Goal: Task Accomplishment & Management: Manage account settings

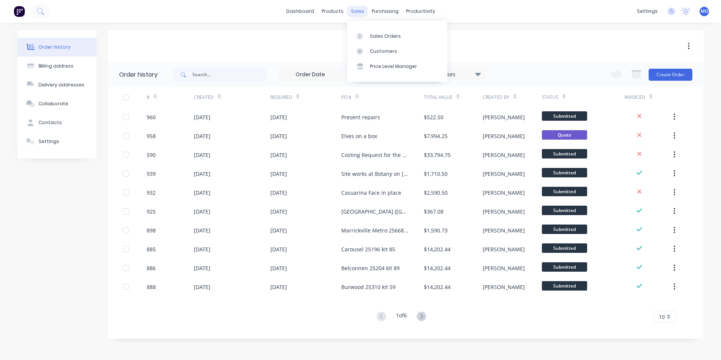
click at [361, 15] on div "sales" at bounding box center [358, 11] width 21 height 11
click at [385, 32] on link "Sales Orders" at bounding box center [398, 35] width 100 height 15
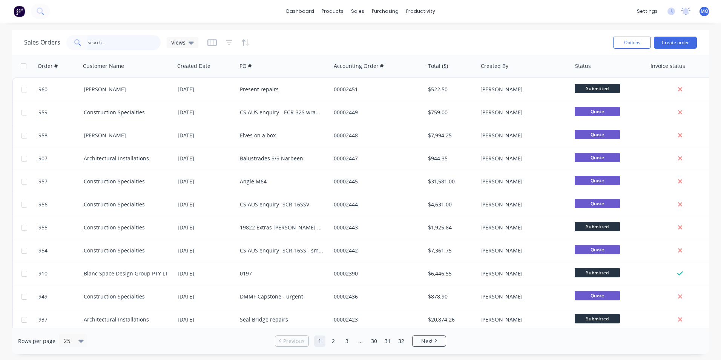
click at [105, 45] on input "text" at bounding box center [125, 42] width 74 height 15
click at [121, 43] on input "text" at bounding box center [125, 42] width 74 height 15
type input "950"
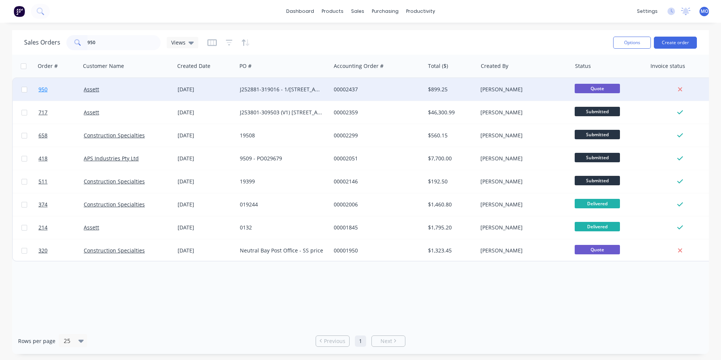
click at [82, 91] on link "950" at bounding box center [60, 89] width 45 height 23
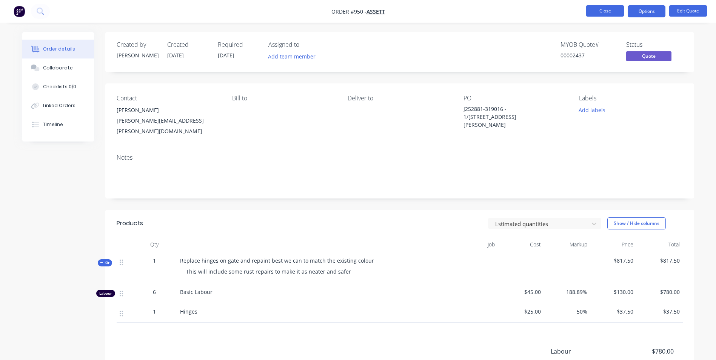
click at [598, 14] on button "Close" at bounding box center [605, 10] width 38 height 11
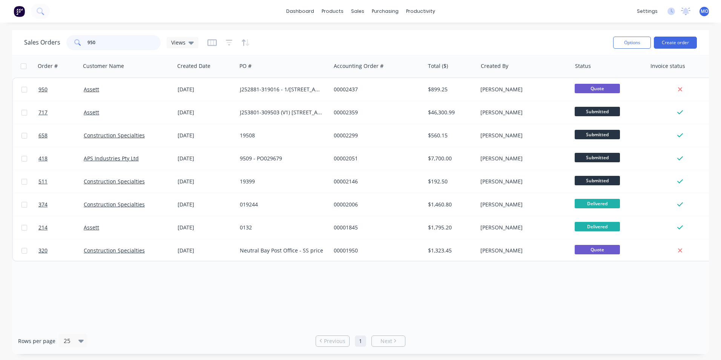
drag, startPoint x: 115, startPoint y: 43, endPoint x: 84, endPoint y: 48, distance: 32.1
click at [84, 48] on div "950" at bounding box center [113, 42] width 94 height 15
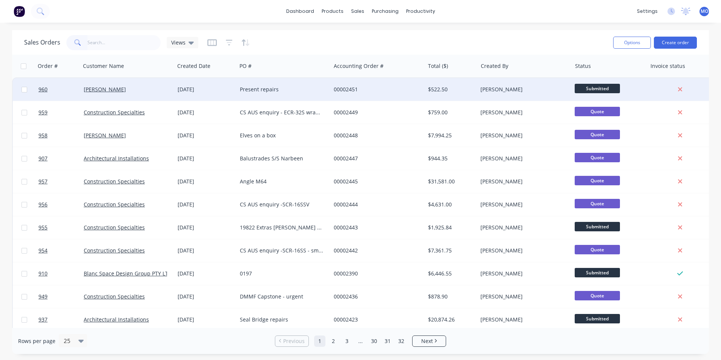
click at [125, 89] on div "[PERSON_NAME]" at bounding box center [126, 90] width 84 height 8
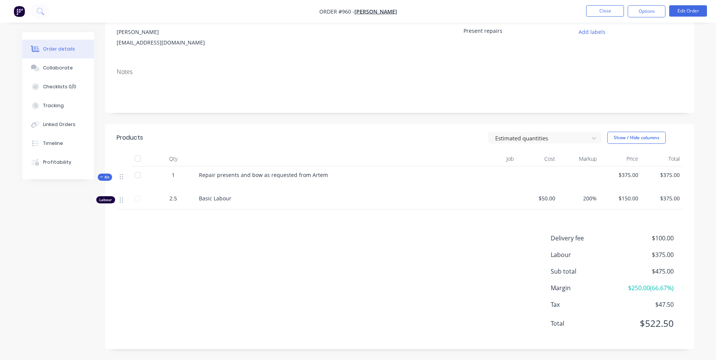
scroll to position [78, 0]
click at [655, 8] on button "Options" at bounding box center [646, 11] width 38 height 12
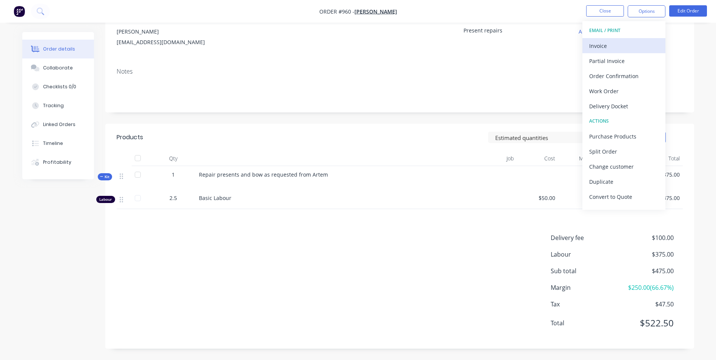
click at [610, 44] on div "Invoice" at bounding box center [623, 45] width 69 height 11
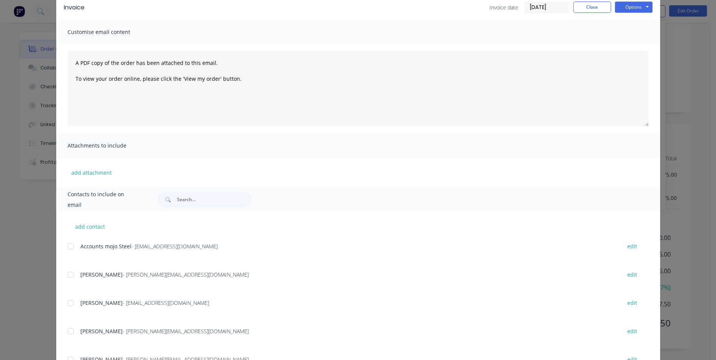
scroll to position [97, 0]
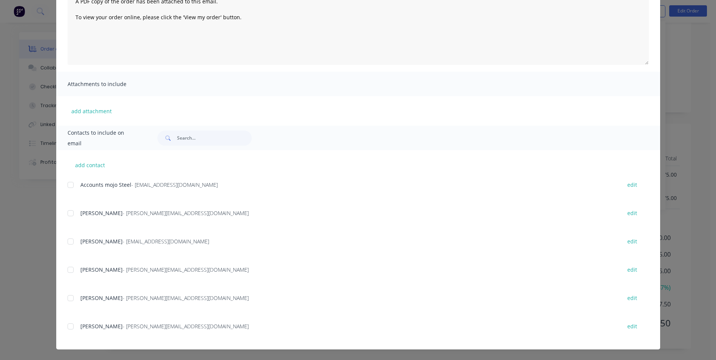
click at [68, 242] on div at bounding box center [70, 241] width 15 height 15
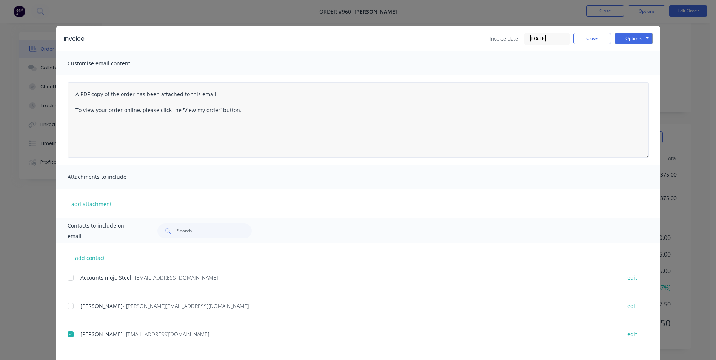
scroll to position [0, 0]
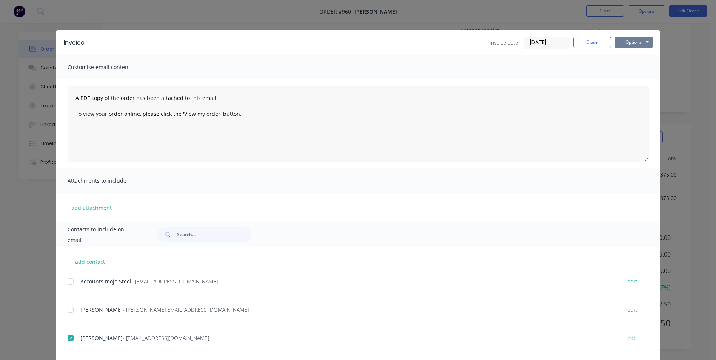
click at [629, 46] on button "Options" at bounding box center [634, 42] width 38 height 11
click at [629, 76] on button "Email" at bounding box center [639, 80] width 48 height 12
click at [587, 48] on div "Invoice date [DATE] Close Options Preview Print Email" at bounding box center [570, 43] width 163 height 12
click at [587, 47] on button "Close" at bounding box center [592, 42] width 38 height 11
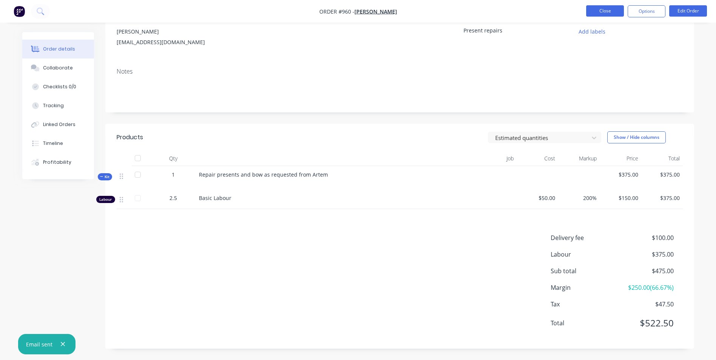
click at [599, 12] on button "Close" at bounding box center [605, 10] width 38 height 11
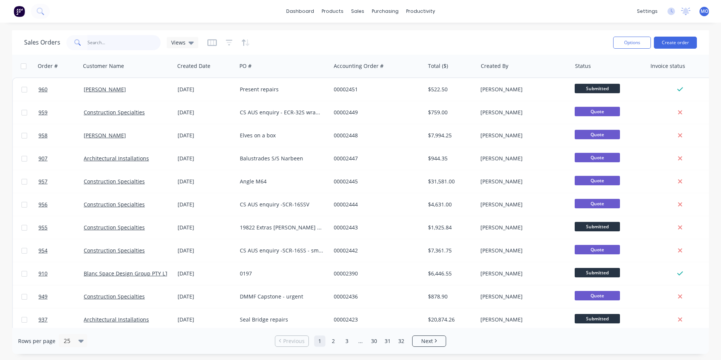
click at [97, 42] on input "text" at bounding box center [125, 42] width 74 height 15
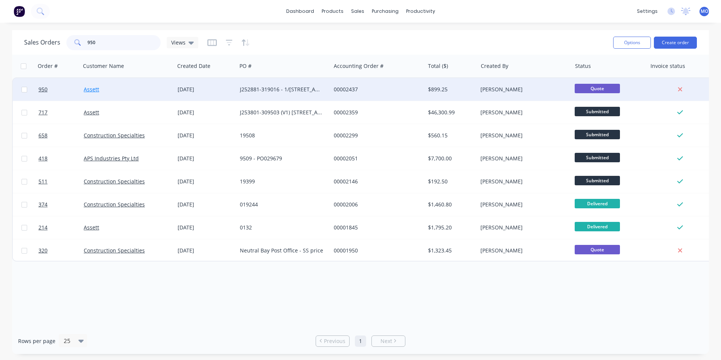
type input "950"
click at [98, 89] on link "Assett" at bounding box center [91, 89] width 15 height 7
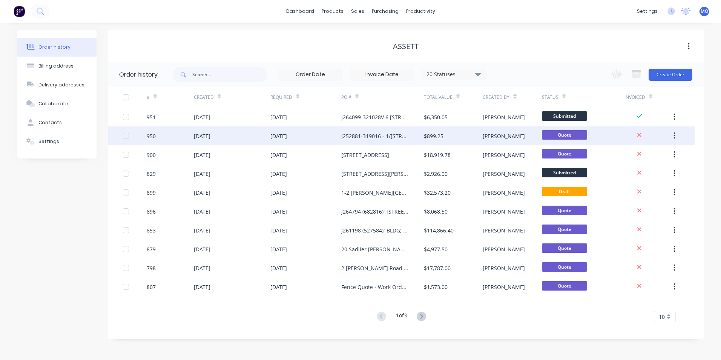
click at [308, 133] on div "[DATE]" at bounding box center [306, 135] width 71 height 19
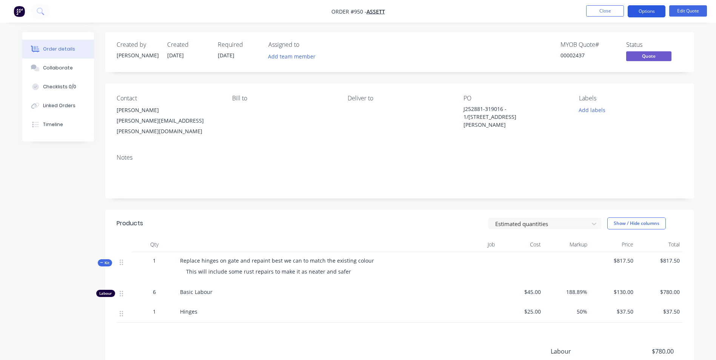
click at [645, 13] on button "Options" at bounding box center [646, 11] width 38 height 12
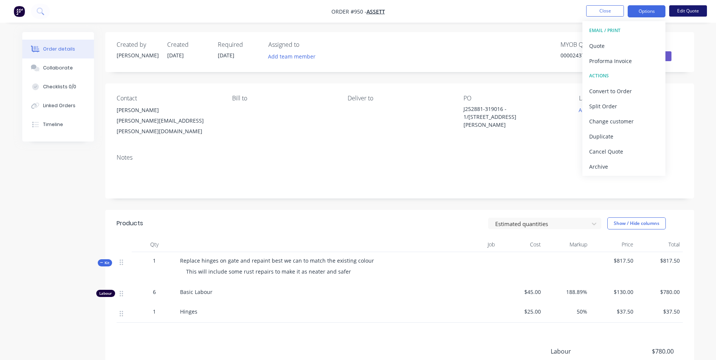
click at [675, 15] on button "Edit Quote" at bounding box center [688, 10] width 38 height 11
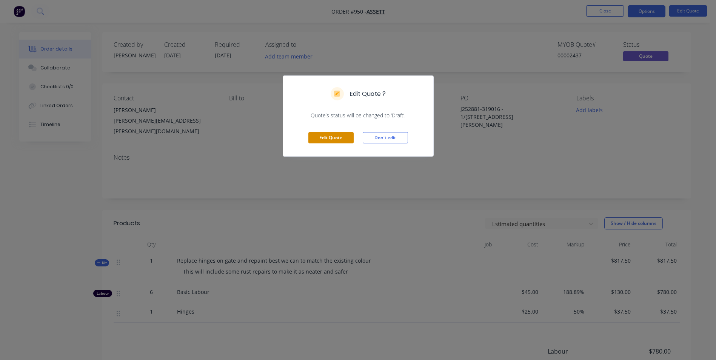
click at [344, 142] on button "Edit Quote" at bounding box center [330, 137] width 45 height 11
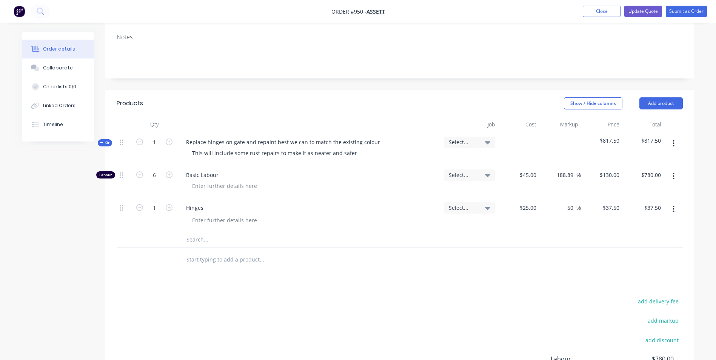
scroll to position [142, 0]
click at [673, 137] on button "button" at bounding box center [673, 144] width 18 height 14
click at [627, 188] on div "Duplicate" at bounding box center [647, 193] width 58 height 11
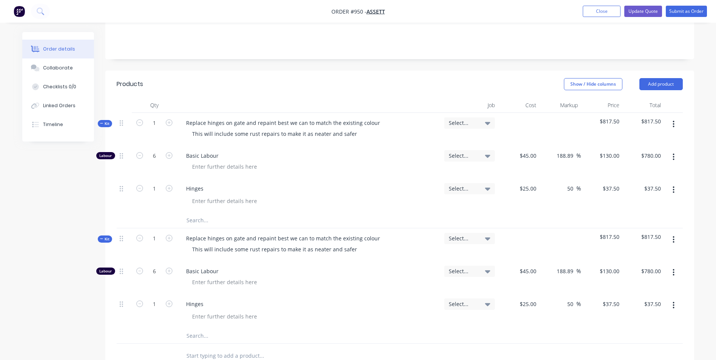
scroll to position [180, 0]
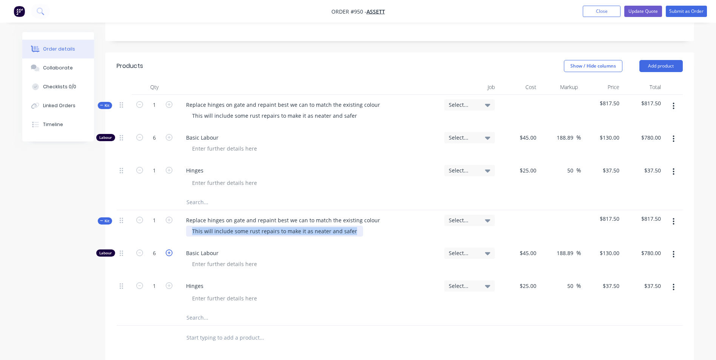
drag, startPoint x: 352, startPoint y: 206, endPoint x: 172, endPoint y: 223, distance: 181.1
click at [172, 223] on div "Kit 1 Replace hinges on gate and repaint best we can to match the existing colo…" at bounding box center [400, 267] width 566 height 115
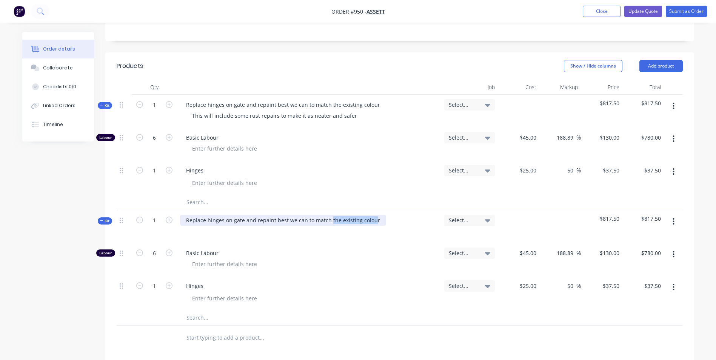
drag, startPoint x: 371, startPoint y: 191, endPoint x: 328, endPoint y: 190, distance: 43.0
click at [328, 215] on div "Replace hinges on gate and repaint best we can to match the existing colour" at bounding box center [283, 220] width 206 height 11
drag, startPoint x: 375, startPoint y: 191, endPoint x: 255, endPoint y: 192, distance: 120.0
click at [255, 215] on div "Replace hinges on gate and repaint best we can to match the existing colour" at bounding box center [283, 220] width 206 height 11
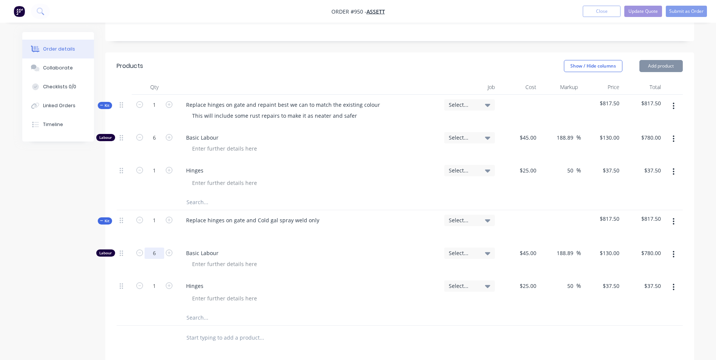
click at [159, 248] on input "6" at bounding box center [155, 253] width 20 height 11
type input "3"
type input "$390.00"
click at [158, 248] on input "3" at bounding box center [155, 253] width 20 height 11
type input "2.5"
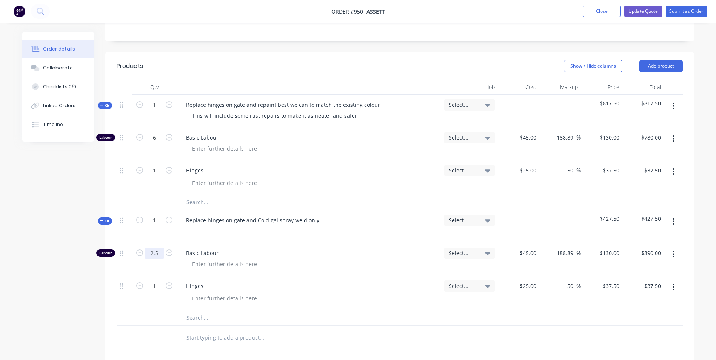
type input "$325.00"
click at [337, 243] on div "Basic Labour" at bounding box center [309, 259] width 264 height 33
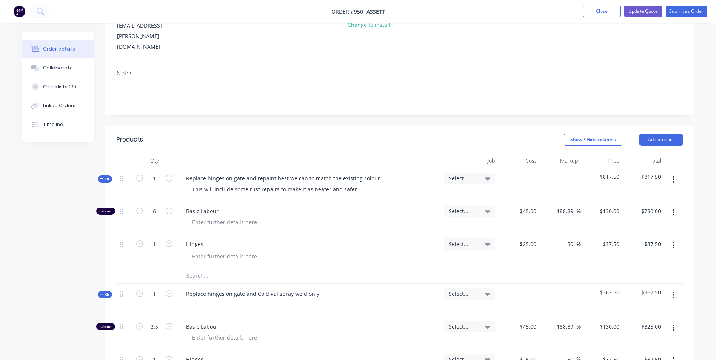
scroll to position [105, 0]
click at [637, 9] on button "Update Quote" at bounding box center [643, 11] width 38 height 11
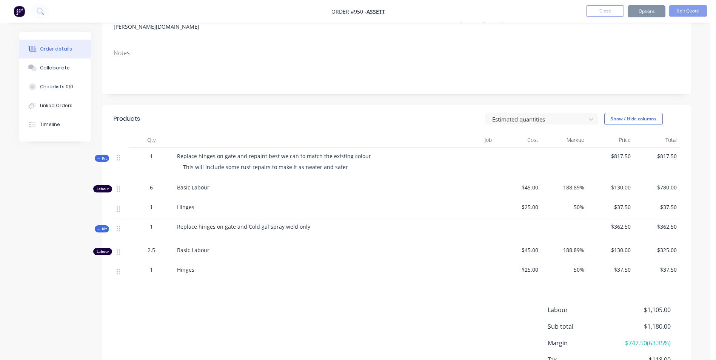
scroll to position [0, 0]
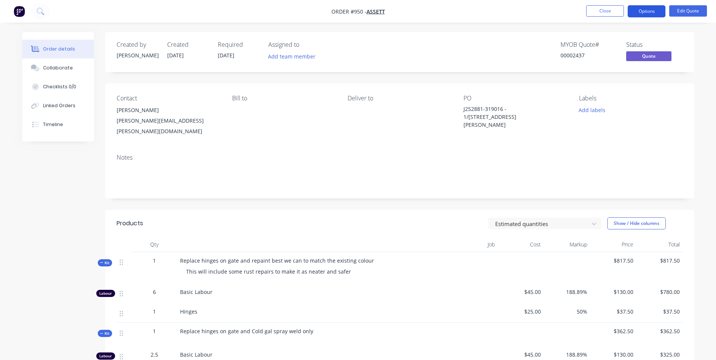
click at [646, 9] on button "Options" at bounding box center [646, 11] width 38 height 12
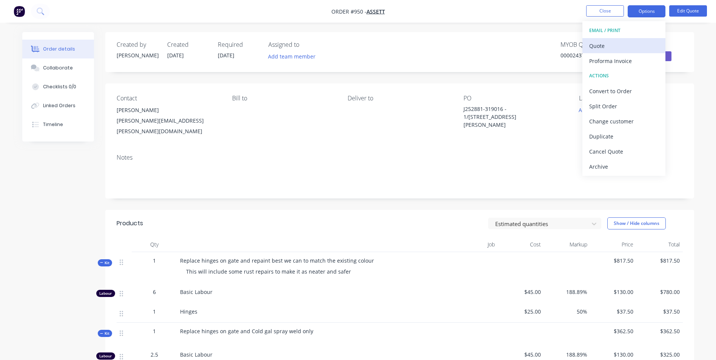
click at [607, 47] on div "Quote" at bounding box center [623, 45] width 69 height 11
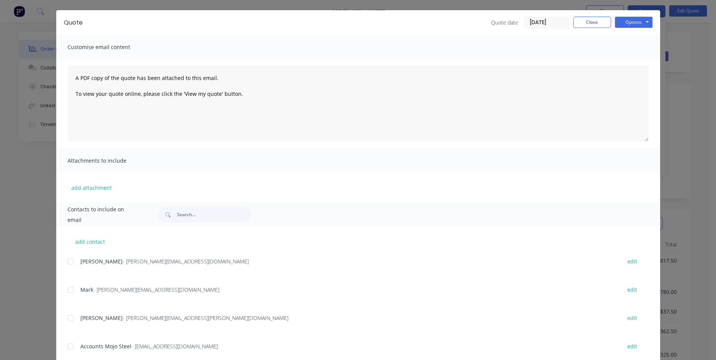
scroll to position [38, 0]
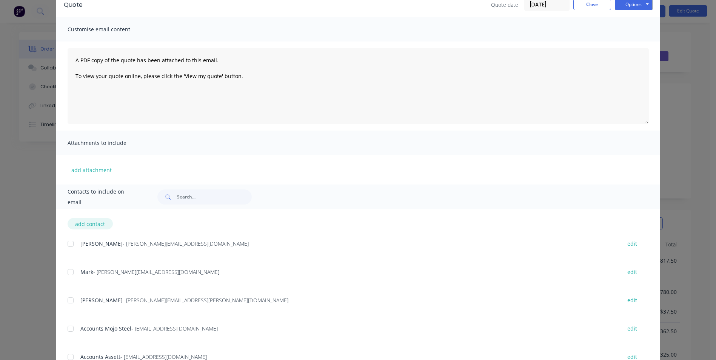
click at [85, 227] on button "add contact" at bounding box center [90, 223] width 45 height 11
select select "AU"
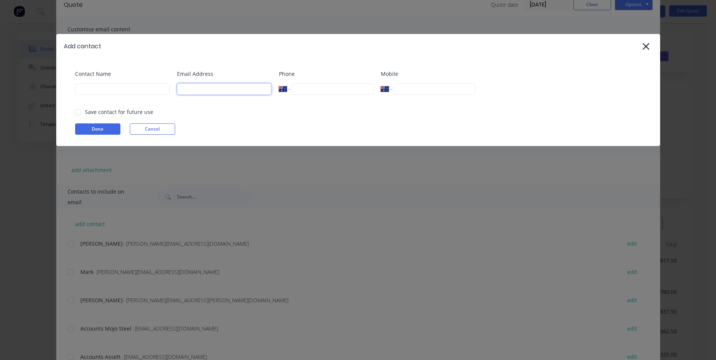
click at [185, 89] on input at bounding box center [224, 88] width 94 height 11
paste input "[PERSON_NAME] | Assett <[PERSON_NAME][EMAIL_ADDRESS][PERSON_NAME][DOMAIN_NAME]>"
drag, startPoint x: 189, startPoint y: 88, endPoint x: 139, endPoint y: 92, distance: 50.4
click at [139, 92] on div "Contact Name Email Address [PERSON_NAME] | Assett <[EMAIL_ADDRESS][PERSON_NAME]…" at bounding box center [362, 85] width 574 height 31
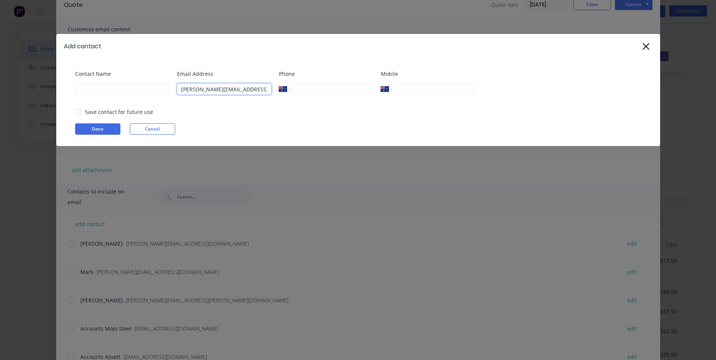
type input "[PERSON_NAME][EMAIL_ADDRESS][PERSON_NAME][DOMAIN_NAME]"
click at [88, 92] on input at bounding box center [122, 88] width 94 height 11
paste input "[PERSON_NAME] | Assett <"
click at [79, 111] on div at bounding box center [78, 112] width 15 height 15
type input "[PERSON_NAME]"
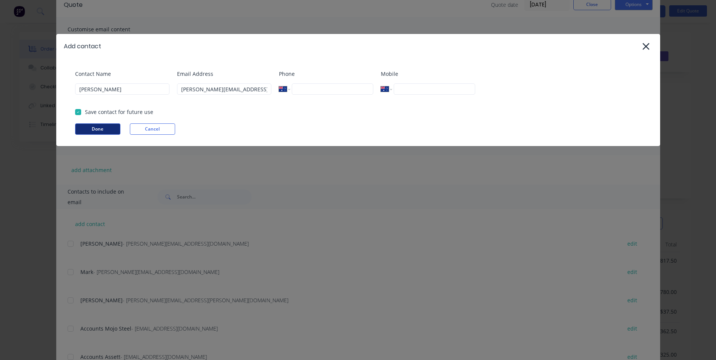
click at [94, 128] on button "Done" at bounding box center [97, 128] width 45 height 11
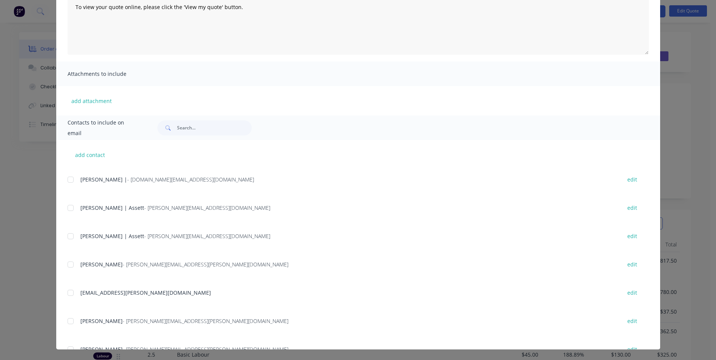
scroll to position [273, 0]
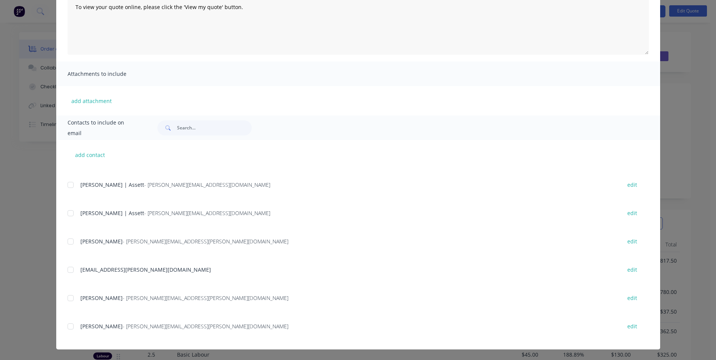
click at [69, 323] on div at bounding box center [70, 326] width 15 height 15
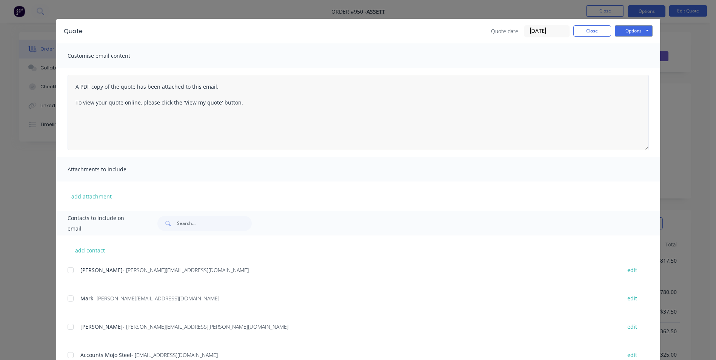
scroll to position [0, 0]
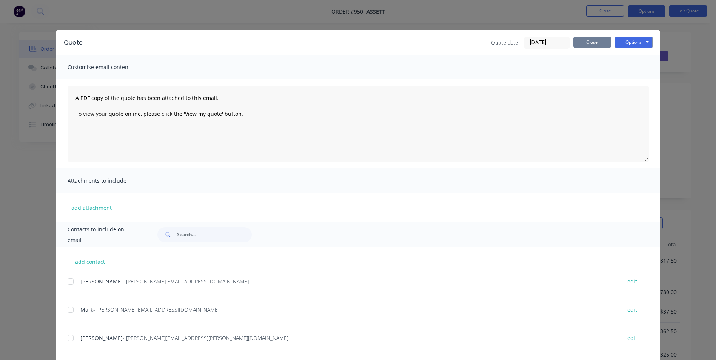
click at [590, 46] on button "Close" at bounding box center [592, 42] width 38 height 11
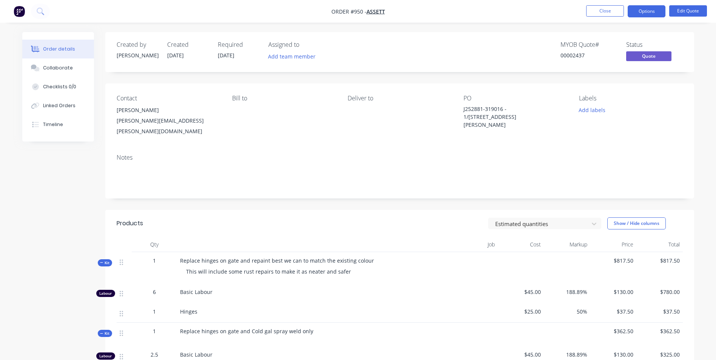
click at [517, 115] on div "J252881-319016 - 1/[STREET_ADDRESS][PERSON_NAME]" at bounding box center [510, 117] width 94 height 24
click at [517, 116] on div "J252881-319016 - 1/[STREET_ADDRESS][PERSON_NAME]" at bounding box center [510, 117] width 94 height 24
click at [678, 15] on button "Edit Quote" at bounding box center [688, 10] width 38 height 11
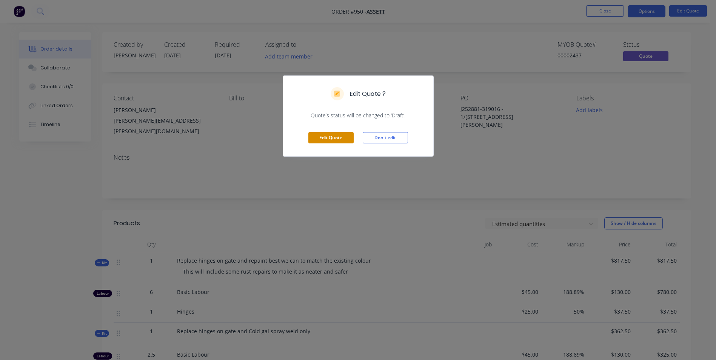
click at [339, 135] on button "Edit Quote" at bounding box center [330, 137] width 45 height 11
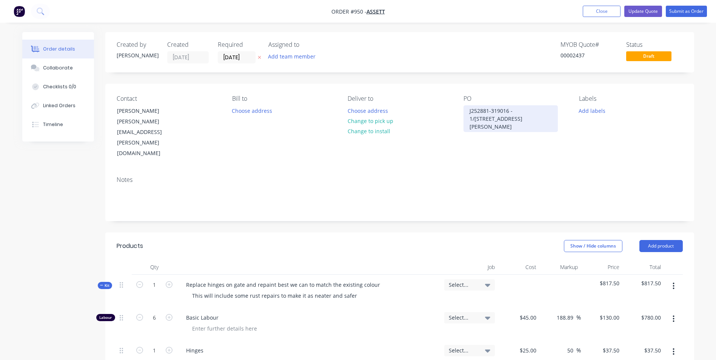
click at [530, 123] on div "J252881-319016 - 1/[STREET_ADDRESS][PERSON_NAME]" at bounding box center [510, 118] width 94 height 27
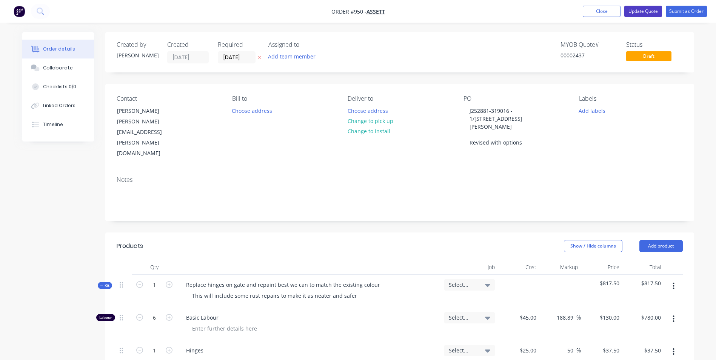
click at [641, 9] on button "Update Quote" at bounding box center [643, 11] width 38 height 11
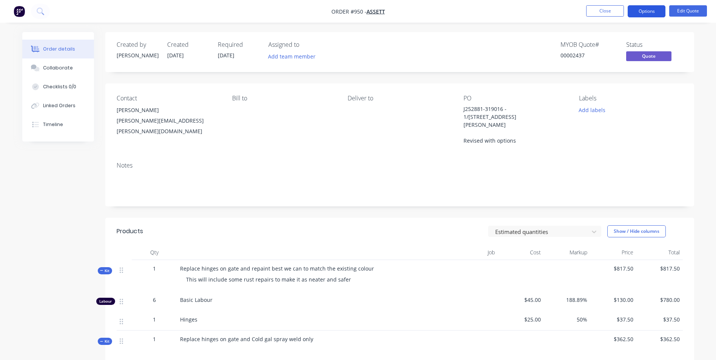
click at [641, 11] on button "Options" at bounding box center [646, 11] width 38 height 12
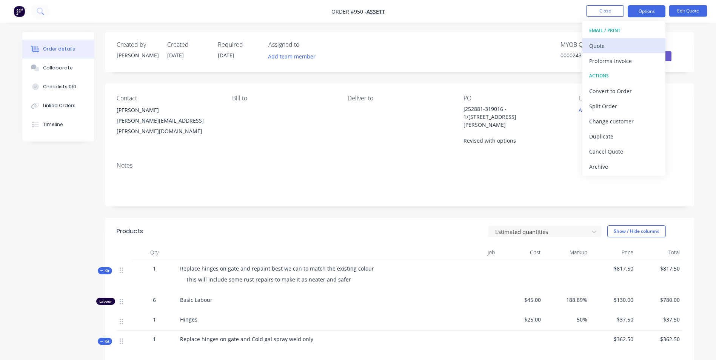
click at [605, 45] on div "Quote" at bounding box center [623, 45] width 69 height 11
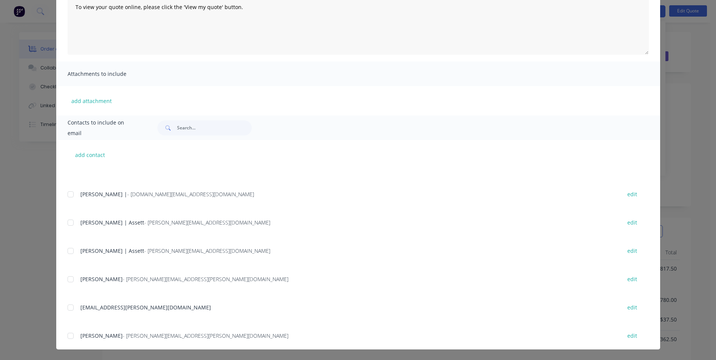
scroll to position [273, 0]
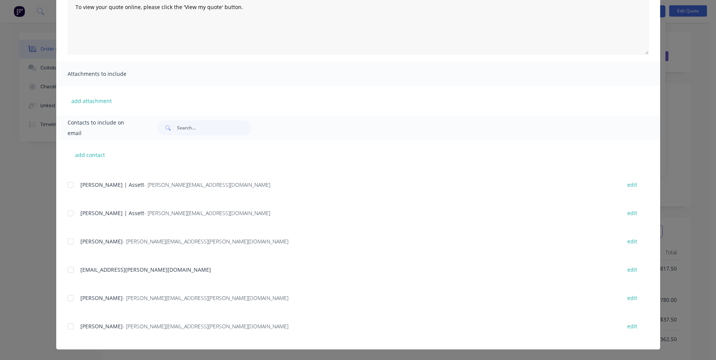
click at [66, 326] on div at bounding box center [70, 326] width 15 height 15
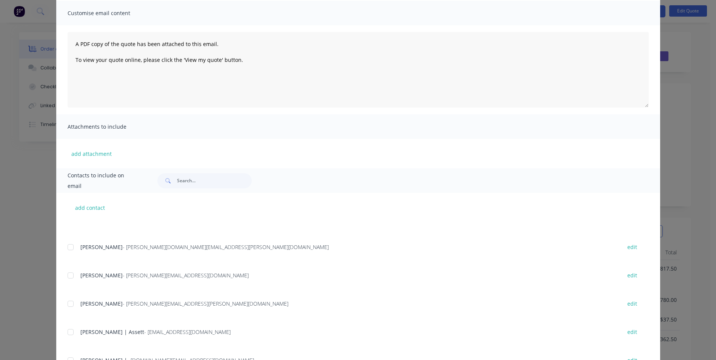
scroll to position [0, 0]
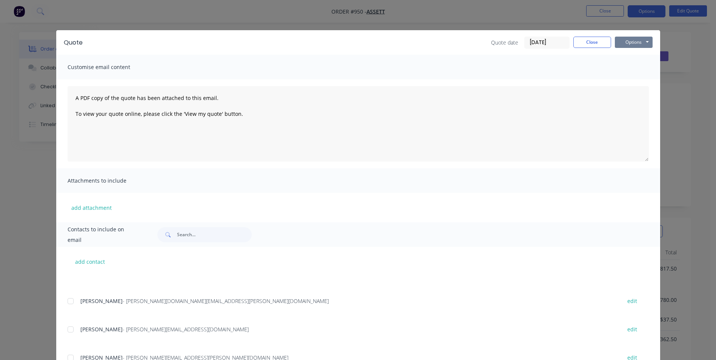
click at [637, 38] on button "Options" at bounding box center [634, 42] width 38 height 11
click at [628, 75] on button "Email" at bounding box center [639, 80] width 48 height 12
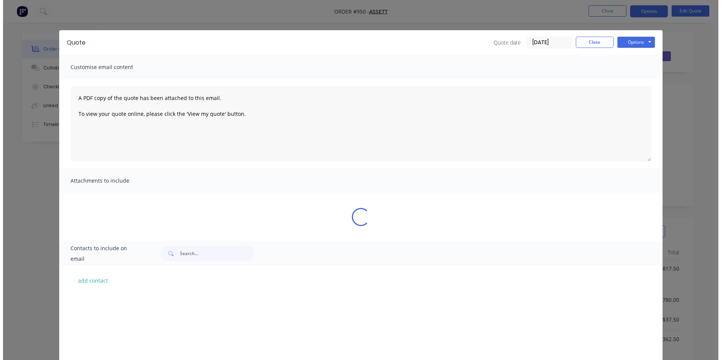
scroll to position [122, 0]
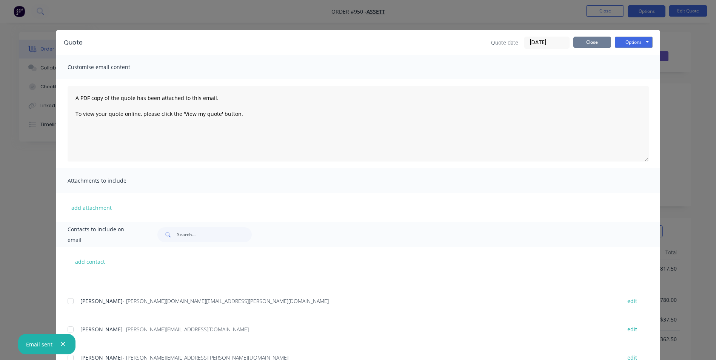
click at [594, 38] on button "Close" at bounding box center [592, 42] width 38 height 11
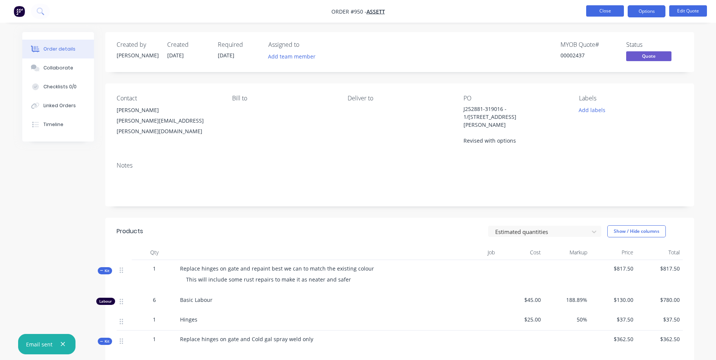
click at [598, 11] on button "Close" at bounding box center [605, 10] width 38 height 11
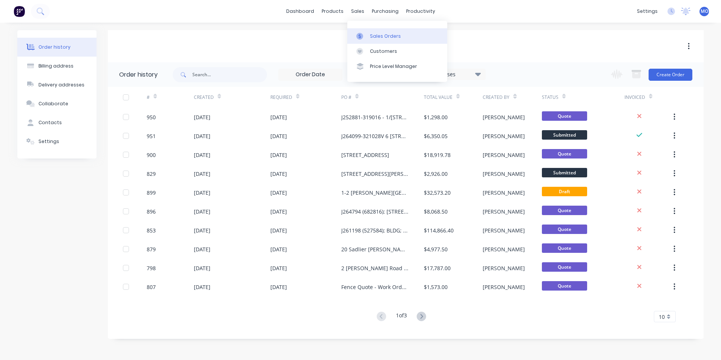
click at [380, 35] on div "Sales Orders" at bounding box center [385, 36] width 31 height 7
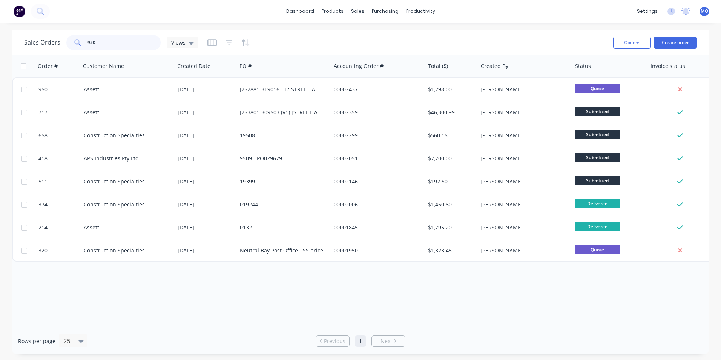
click at [60, 45] on div "Sales Orders 950 Views" at bounding box center [111, 42] width 174 height 15
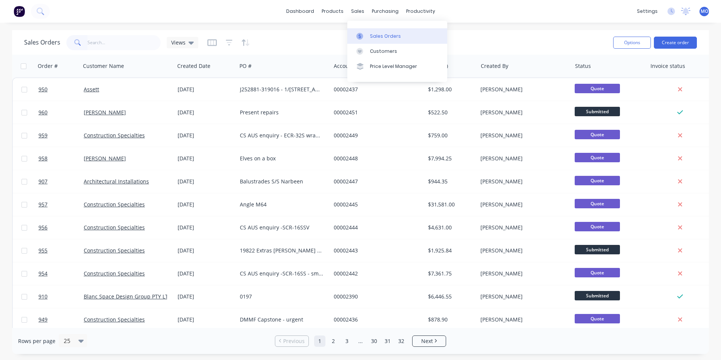
click at [378, 36] on div "Sales Orders" at bounding box center [385, 36] width 31 height 7
click at [360, 10] on div "sales" at bounding box center [358, 11] width 21 height 11
click at [367, 33] on div at bounding box center [362, 36] width 11 height 7
